Goal: Task Accomplishment & Management: Manage account settings

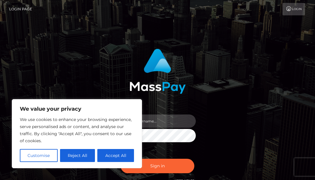
click at [150, 122] on input "text" at bounding box center [163, 121] width 66 height 13
click at [87, 157] on button "Reject All" at bounding box center [77, 155] width 35 height 13
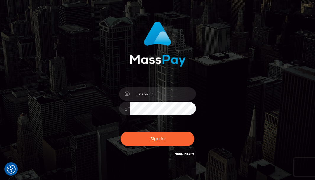
scroll to position [30, 0]
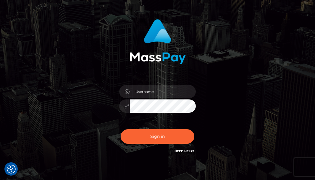
click at [186, 152] on link "Need Help?" at bounding box center [184, 151] width 20 height 4
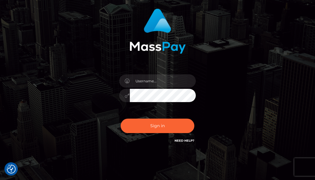
scroll to position [59, 0]
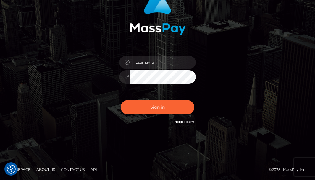
click at [190, 122] on link "Need Help?" at bounding box center [184, 122] width 20 height 4
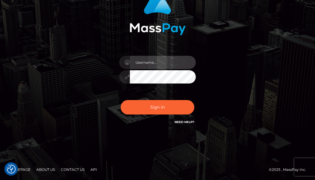
click at [166, 63] on input "text" at bounding box center [163, 62] width 66 height 13
type input "ItsMastodon"
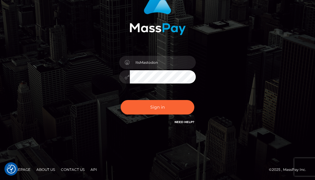
click at [120, 100] on button "Sign in" at bounding box center [157, 107] width 74 height 14
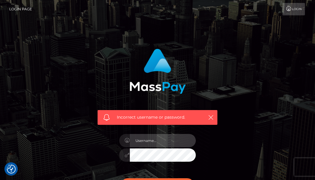
drag, startPoint x: 144, startPoint y: 145, endPoint x: 149, endPoint y: 143, distance: 4.9
click at [148, 143] on input "text" at bounding box center [163, 140] width 66 height 13
type input "ItsMastodon"
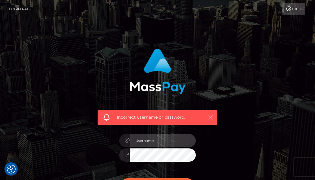
click at [164, 142] on input "text" at bounding box center [163, 140] width 66 height 13
type input "ItsMastodon"
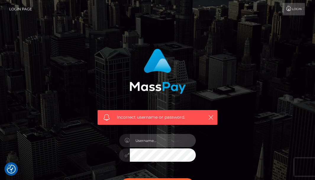
click at [150, 138] on input "text" at bounding box center [163, 140] width 66 height 13
type input "ItsMastodon@gmail.com"
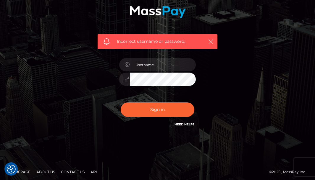
scroll to position [78, 0]
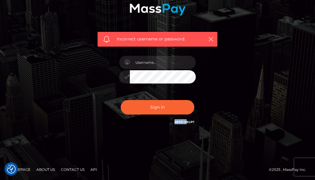
click at [186, 119] on div "Sign in Need Help?" at bounding box center [158, 110] width 86 height 26
click at [186, 120] on link "Need Help?" at bounding box center [184, 122] width 20 height 4
click at [188, 118] on div "Sign in Need Help?" at bounding box center [158, 110] width 86 height 26
click at [186, 122] on link "Need Help?" at bounding box center [184, 122] width 20 height 4
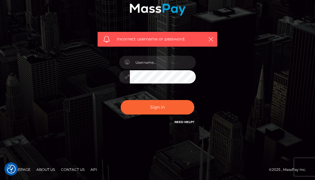
click at [186, 122] on link "Need Help?" at bounding box center [184, 122] width 20 height 4
